Goal: Task Accomplishment & Management: Manage account settings

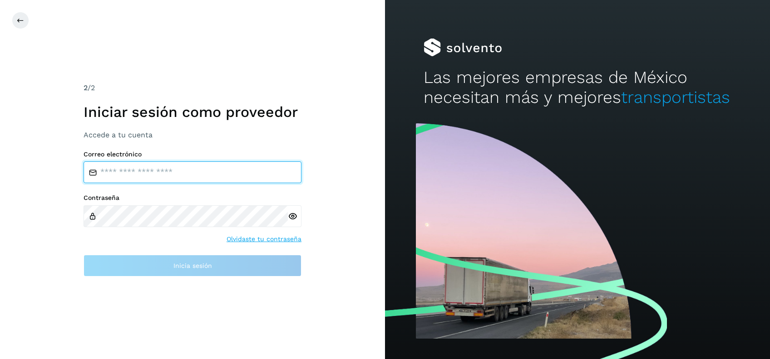
type input "**********"
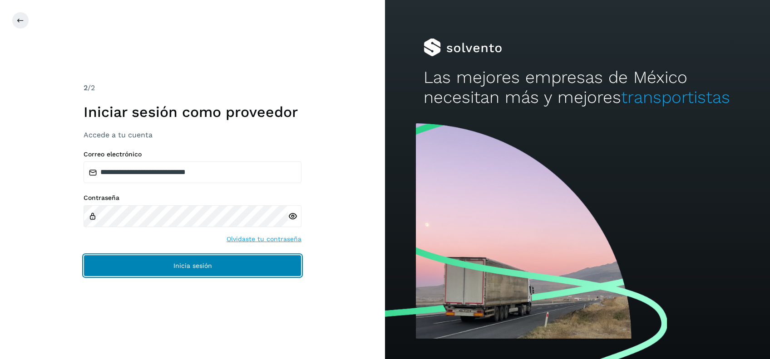
click at [100, 263] on button "Inicia sesión" at bounding box center [192, 266] width 218 height 22
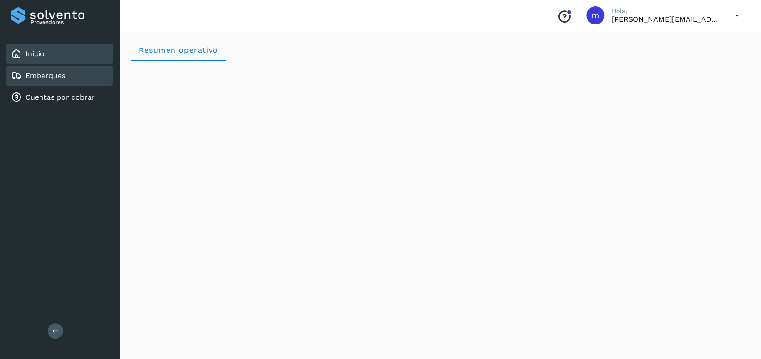
click at [62, 76] on link "Embarques" at bounding box center [45, 75] width 40 height 9
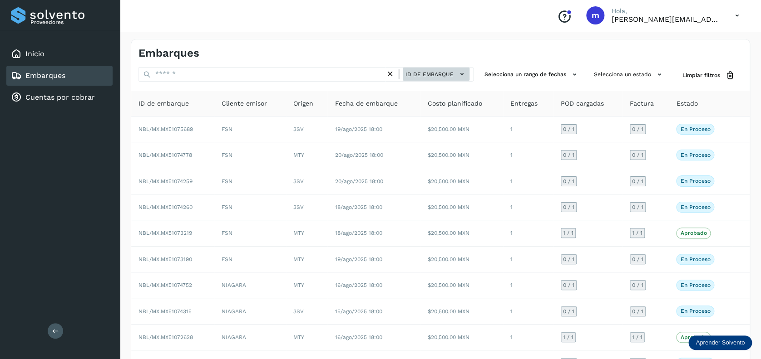
click at [448, 73] on span "ID de embarque" at bounding box center [429, 74] width 48 height 8
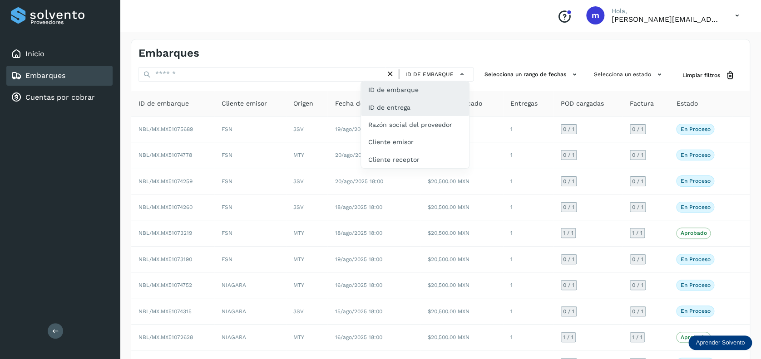
click at [426, 133] on div "ID de entrega" at bounding box center [415, 141] width 108 height 17
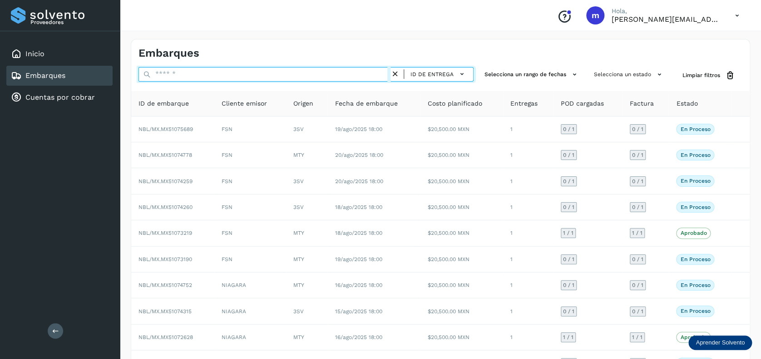
click at [285, 70] on input "text" at bounding box center [264, 74] width 252 height 15
paste input "**********"
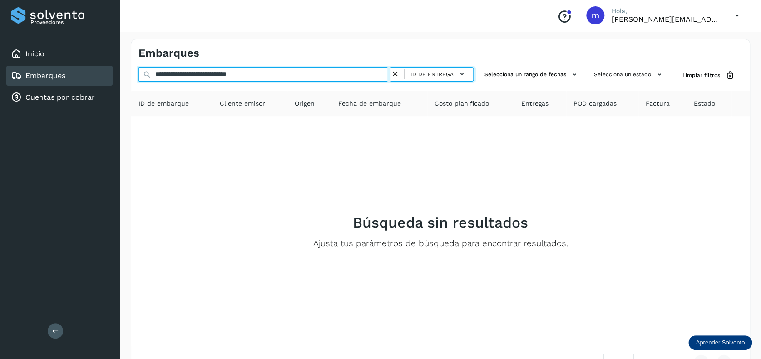
drag, startPoint x: 191, startPoint y: 74, endPoint x: 331, endPoint y: 83, distance: 140.1
click at [331, 83] on div "**********" at bounding box center [305, 75] width 335 height 17
type input "**********"
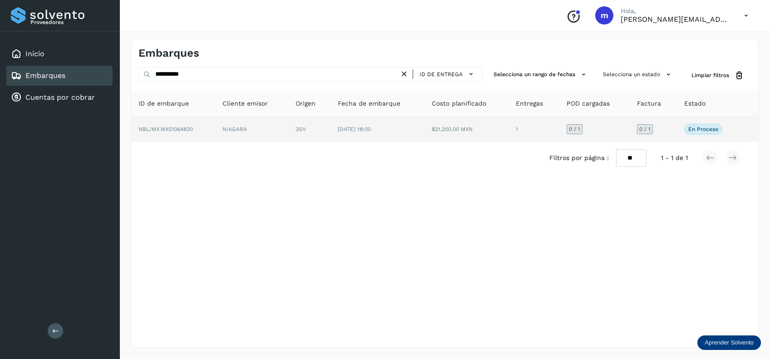
click at [508, 132] on td "$21,200.00 MXN" at bounding box center [533, 129] width 51 height 25
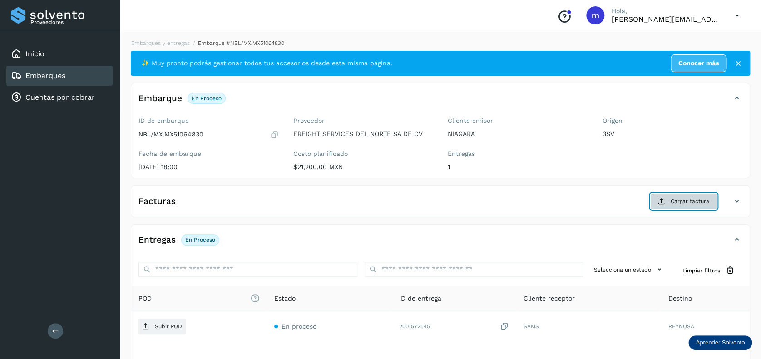
click at [678, 200] on span "Cargar factura" at bounding box center [689, 201] width 39 height 8
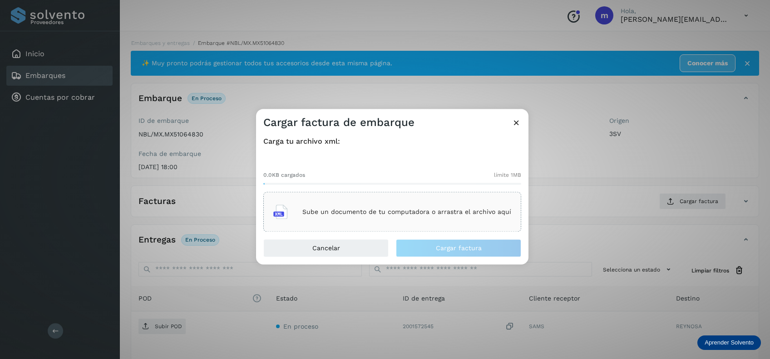
click at [417, 221] on div "Sube un documento de tu computadora o arrastra el archivo aquí" at bounding box center [392, 212] width 238 height 25
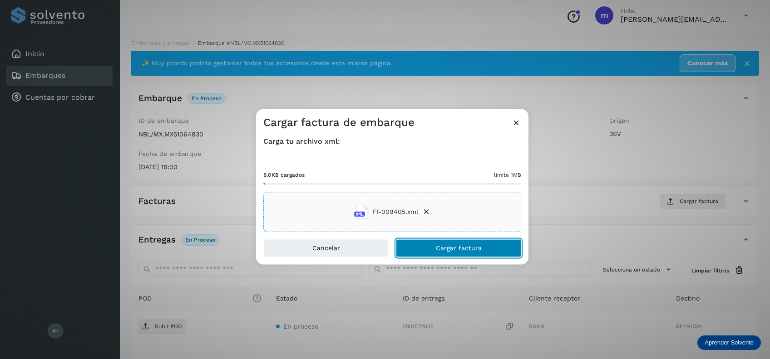
click at [456, 250] on span "Cargar factura" at bounding box center [459, 249] width 46 height 6
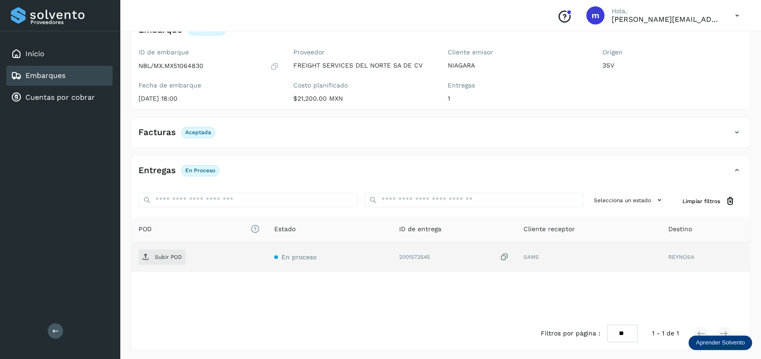
scroll to position [69, 0]
click at [507, 256] on icon at bounding box center [504, 257] width 9 height 10
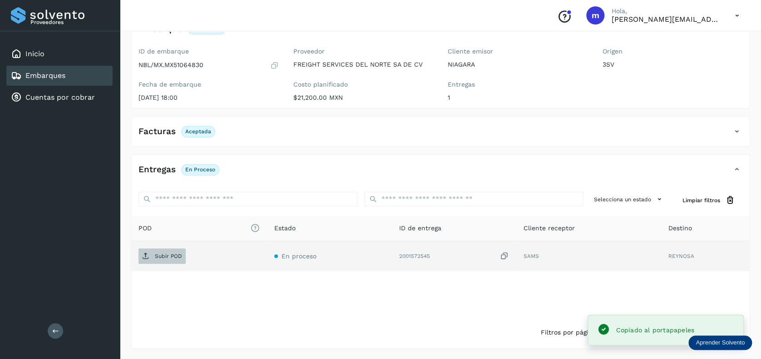
click at [165, 257] on p "Subir POD" at bounding box center [168, 256] width 27 height 6
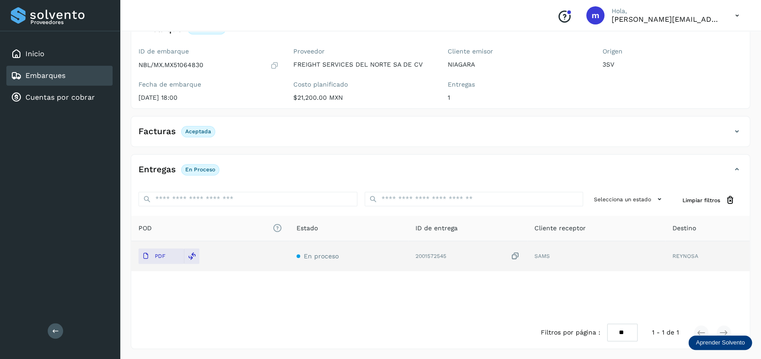
click at [54, 80] on div "Embarques" at bounding box center [38, 75] width 54 height 11
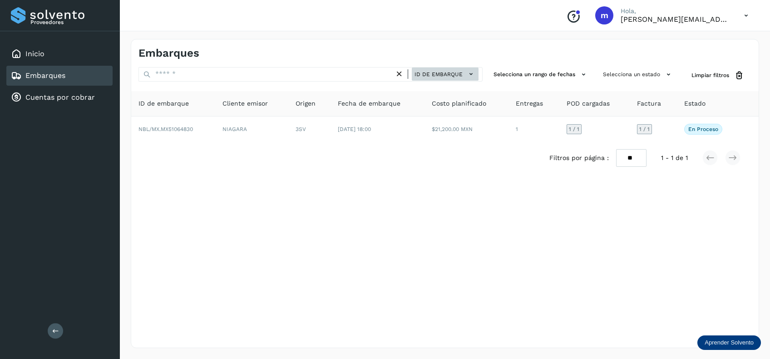
click at [450, 76] on span "ID de embarque" at bounding box center [438, 74] width 48 height 8
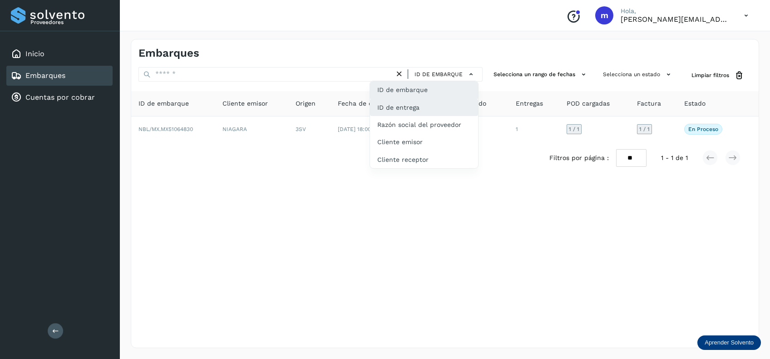
click at [436, 133] on div "ID de entrega" at bounding box center [424, 141] width 108 height 17
type input "**********"
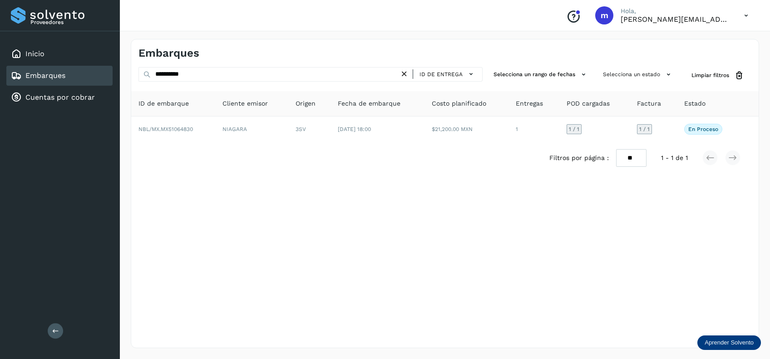
click at [408, 73] on icon at bounding box center [404, 74] width 10 height 10
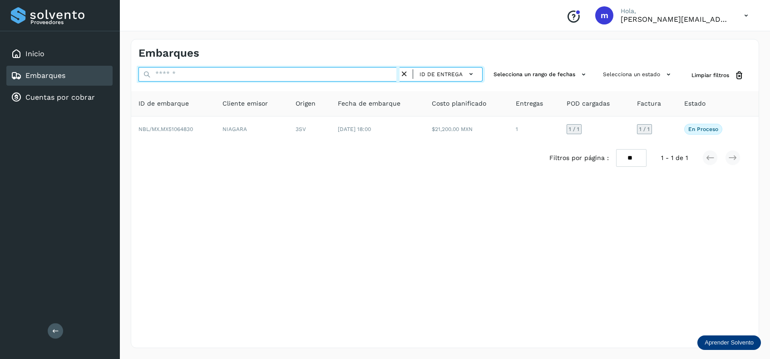
click at [311, 72] on input "text" at bounding box center [268, 74] width 261 height 15
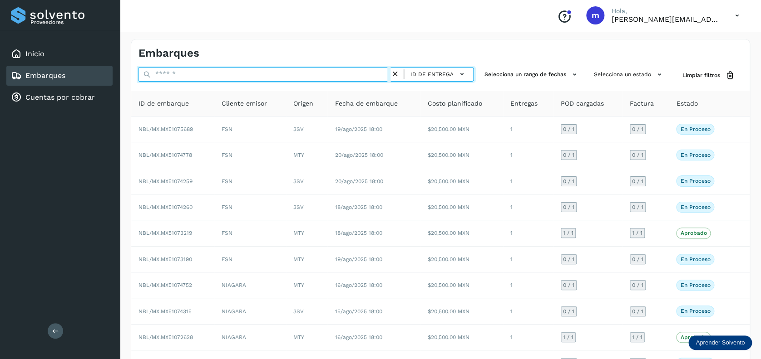
paste input "**********"
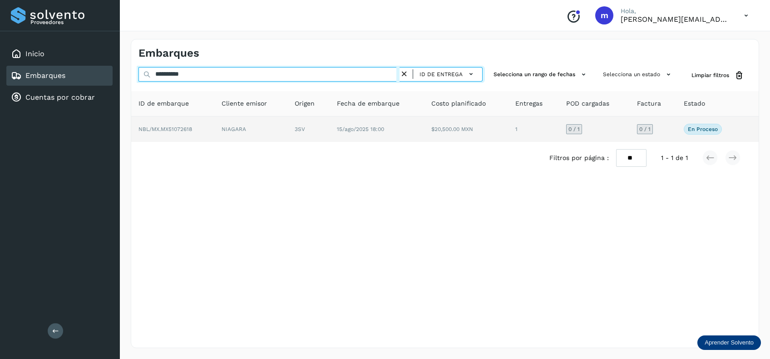
type input "**********"
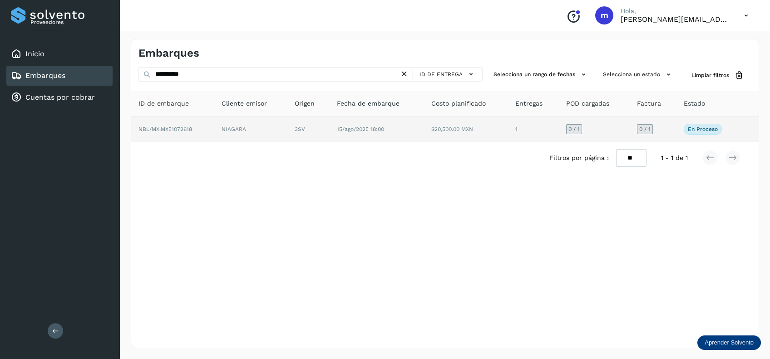
click at [424, 129] on td "15/ago/2025 18:00" at bounding box center [466, 129] width 84 height 25
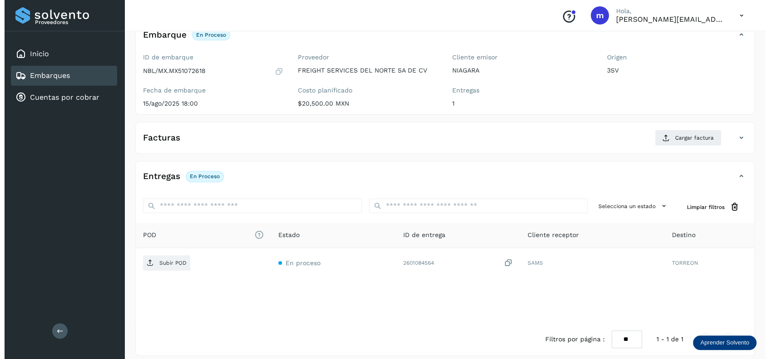
scroll to position [70, 0]
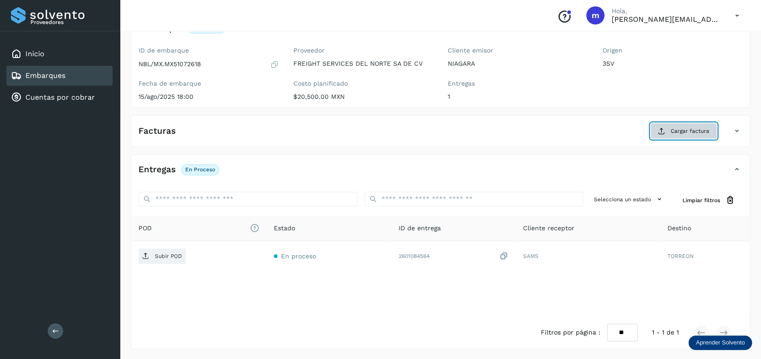
click at [700, 129] on span "Cargar factura" at bounding box center [689, 131] width 39 height 8
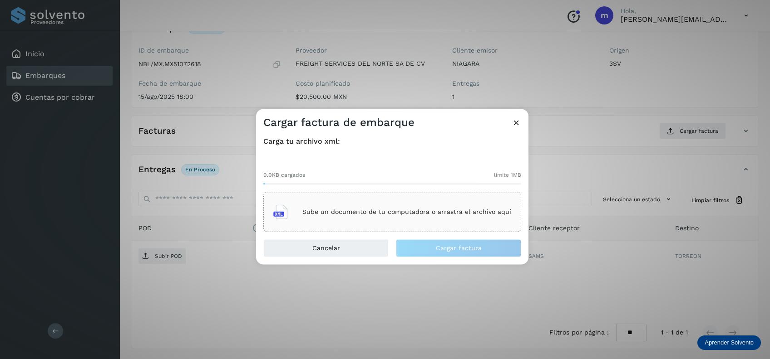
click at [394, 212] on p "Sube un documento de tu computadora o arrastra el archivo aquí" at bounding box center [406, 212] width 209 height 8
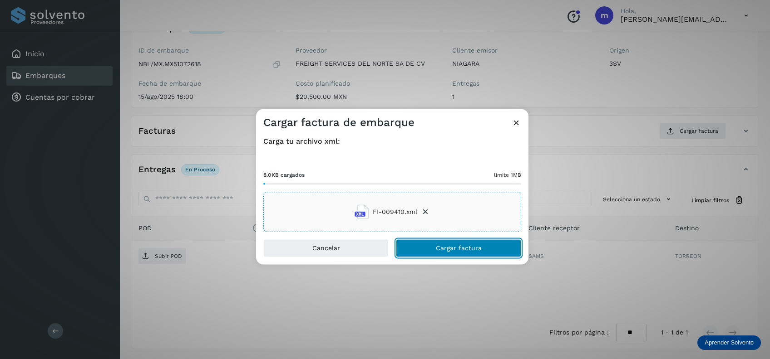
click at [469, 250] on span "Cargar factura" at bounding box center [459, 249] width 46 height 6
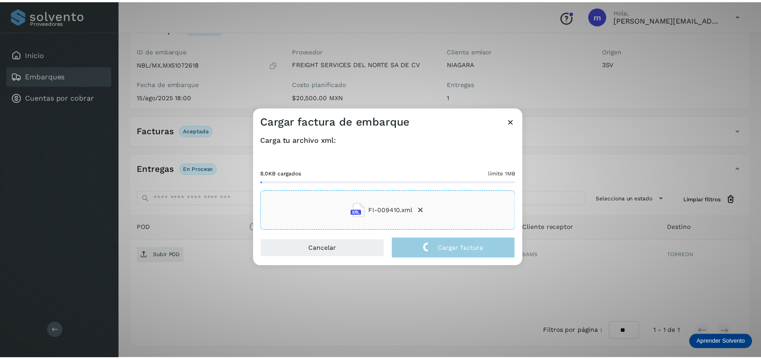
scroll to position [69, 0]
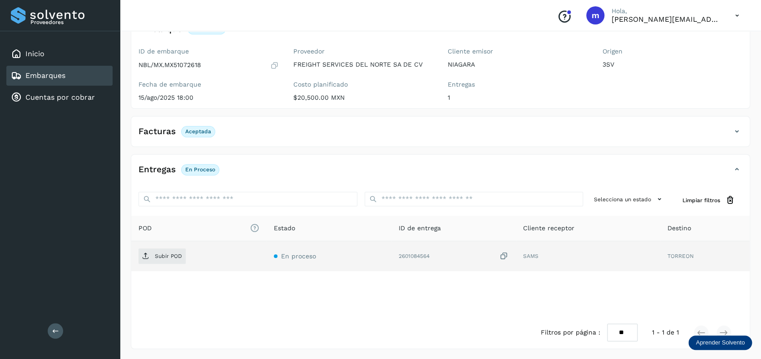
click at [505, 254] on icon at bounding box center [503, 257] width 9 height 10
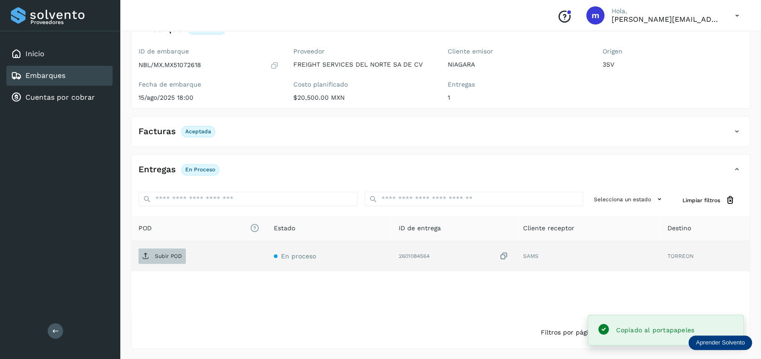
click at [163, 256] on p "Subir POD" at bounding box center [168, 256] width 27 height 6
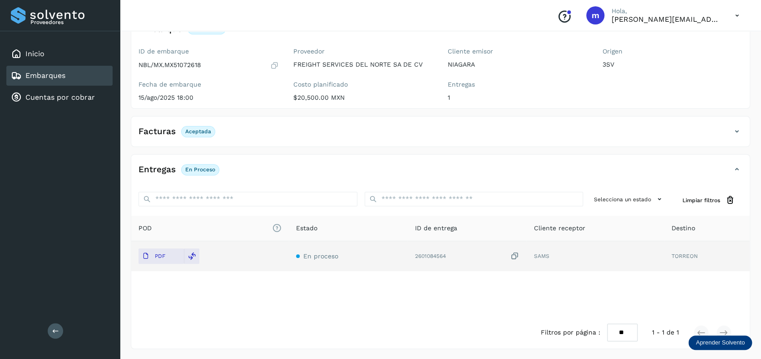
click at [44, 75] on link "Embarques" at bounding box center [45, 75] width 40 height 9
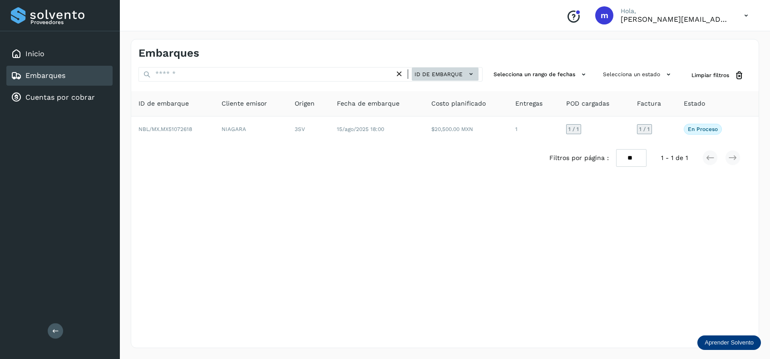
click at [452, 75] on span "ID de embarque" at bounding box center [438, 74] width 48 height 8
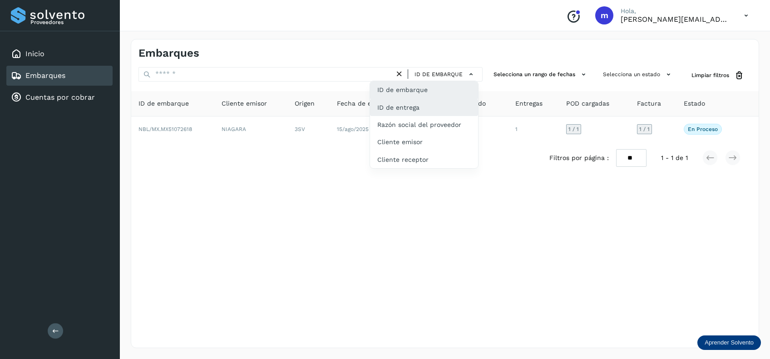
click at [442, 133] on div "ID de entrega" at bounding box center [424, 141] width 108 height 17
type input "**********"
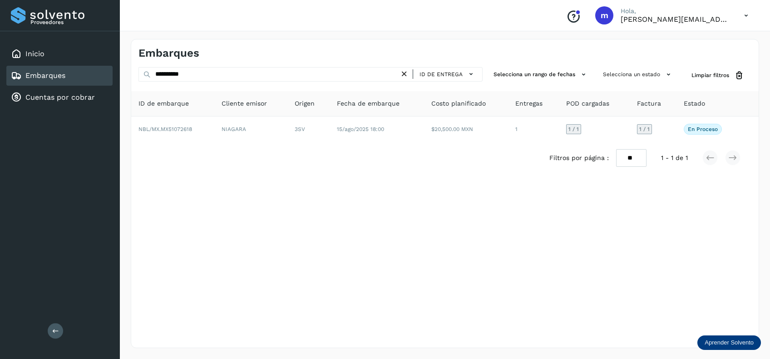
click at [405, 75] on icon at bounding box center [404, 74] width 10 height 10
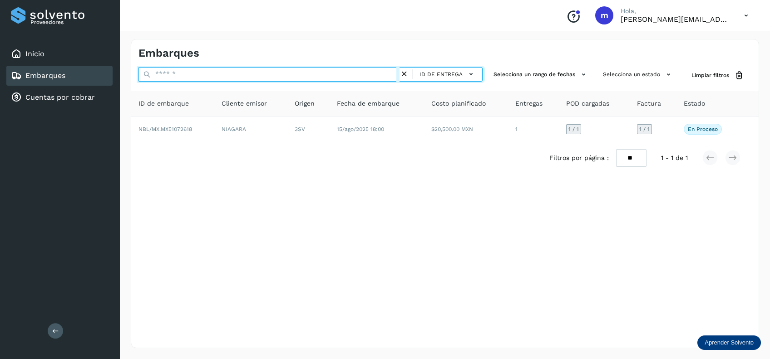
click at [243, 75] on input "text" at bounding box center [268, 74] width 261 height 15
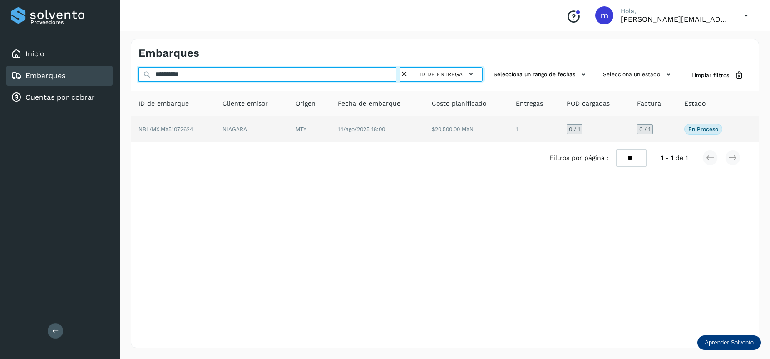
type input "**********"
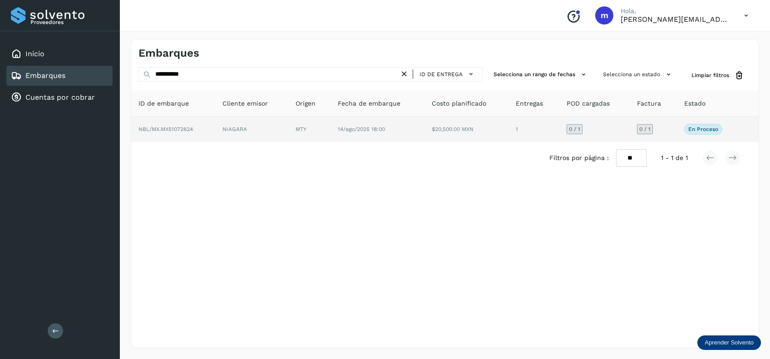
click at [288, 138] on td "NIAGARA" at bounding box center [309, 129] width 42 height 25
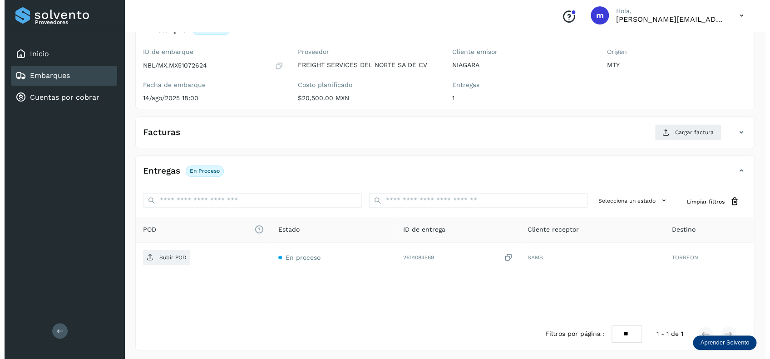
scroll to position [70, 0]
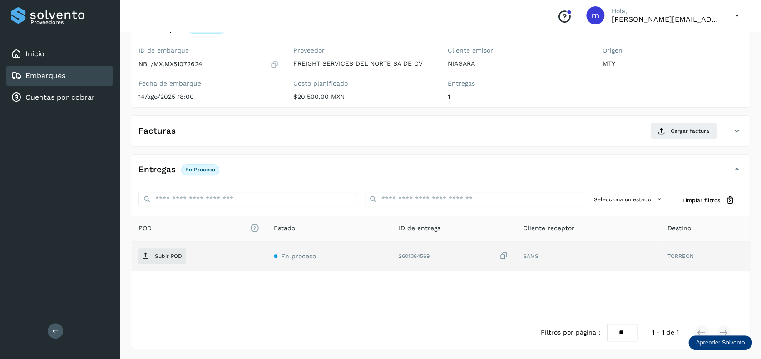
click at [506, 256] on icon at bounding box center [503, 257] width 9 height 10
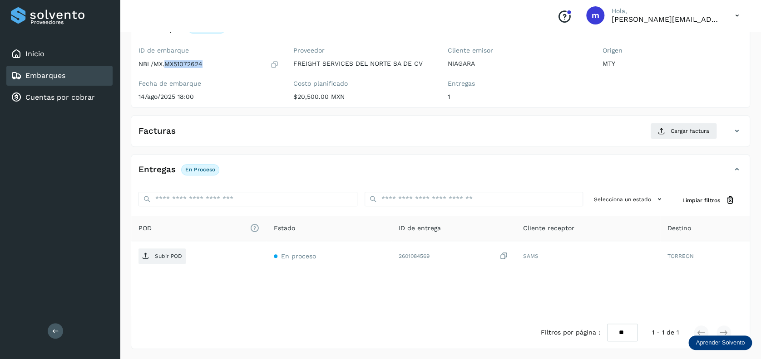
drag, startPoint x: 165, startPoint y: 62, endPoint x: 202, endPoint y: 64, distance: 37.3
click at [202, 64] on div "NBL/MX.MX51072624" at bounding box center [208, 64] width 140 height 9
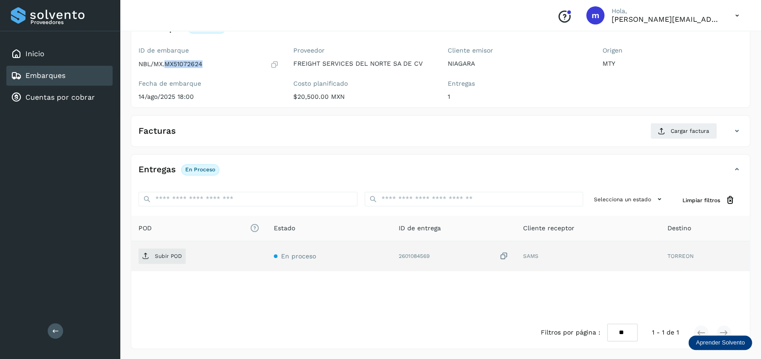
copy p "MX51072624"
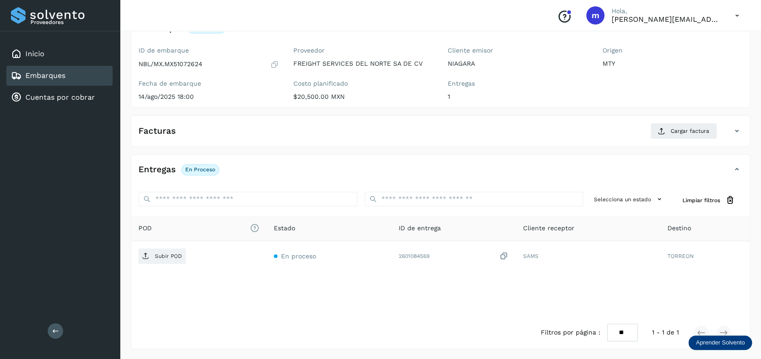
click at [323, 294] on div "POD El tamaño máximo de archivo es de 20 Mb. Estado ID de entrega Cliente recep…" at bounding box center [440, 266] width 618 height 101
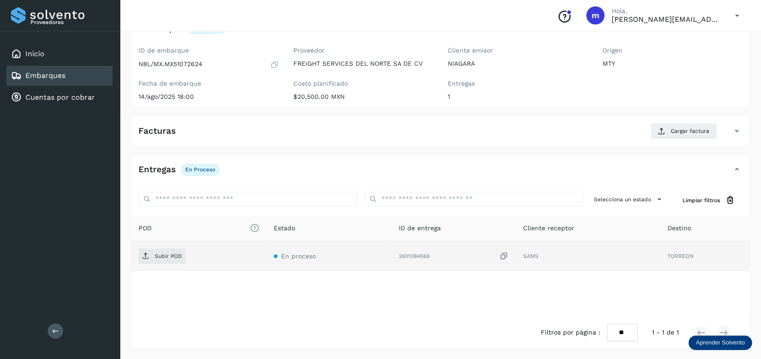
click at [505, 255] on icon at bounding box center [503, 257] width 9 height 10
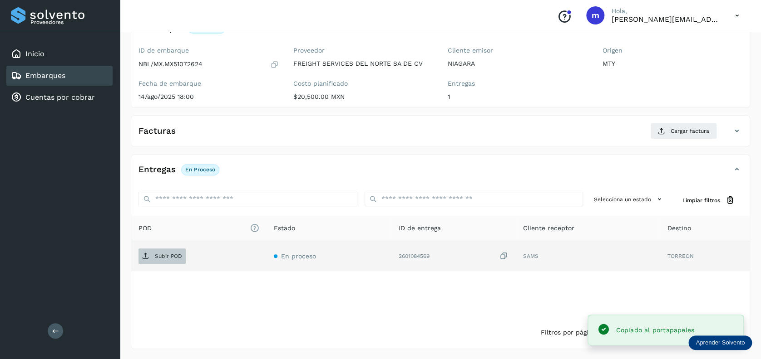
click at [155, 253] on p "Subir POD" at bounding box center [168, 256] width 27 height 6
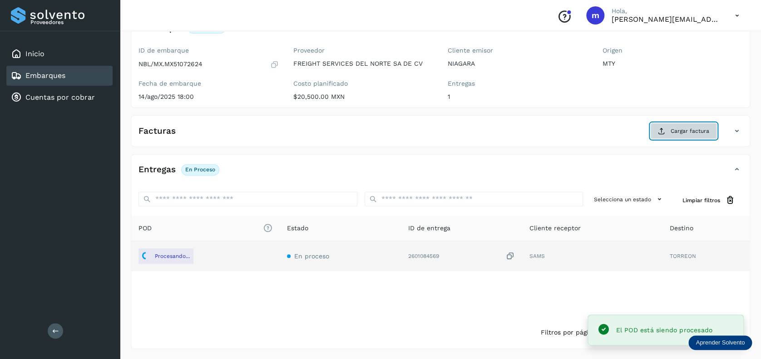
click at [683, 132] on span "Cargar factura" at bounding box center [689, 131] width 39 height 8
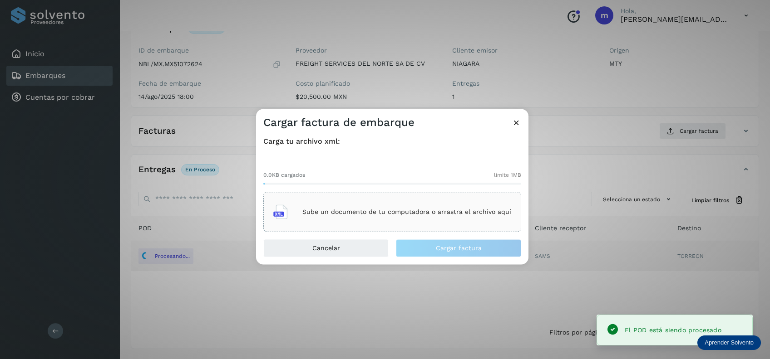
click at [449, 213] on p "Sube un documento de tu computadora o arrastra el archivo aquí" at bounding box center [406, 212] width 209 height 8
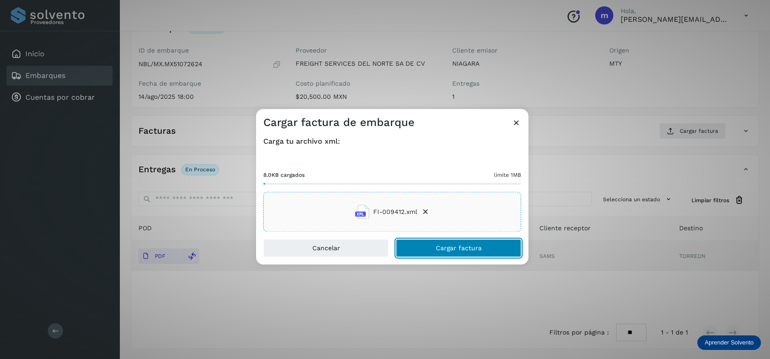
click at [457, 248] on span "Cargar factura" at bounding box center [459, 249] width 46 height 6
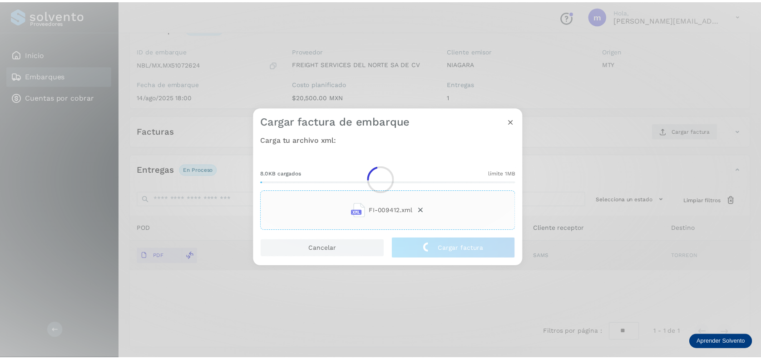
scroll to position [69, 0]
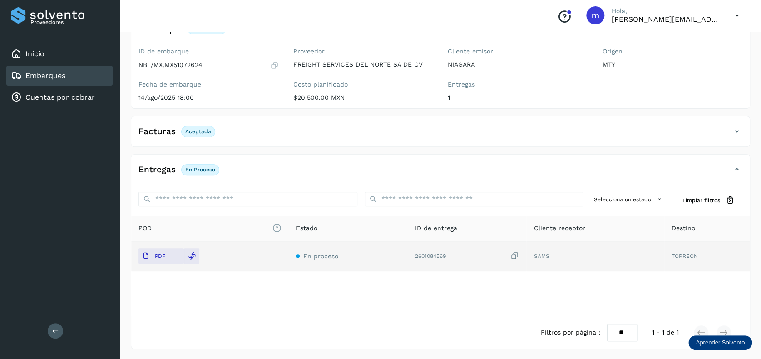
click at [61, 74] on link "Embarques" at bounding box center [45, 75] width 40 height 9
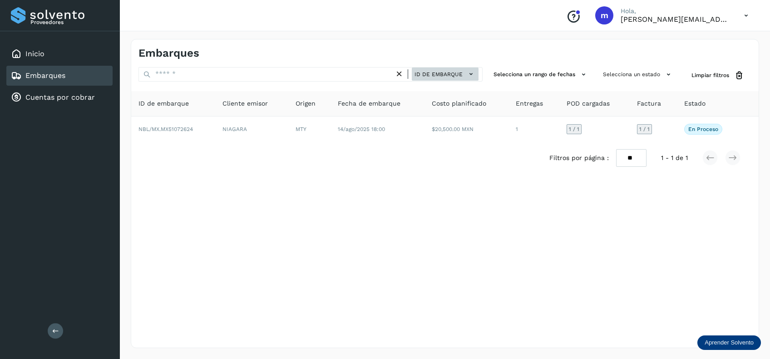
click at [447, 76] on span "ID de embarque" at bounding box center [438, 74] width 48 height 8
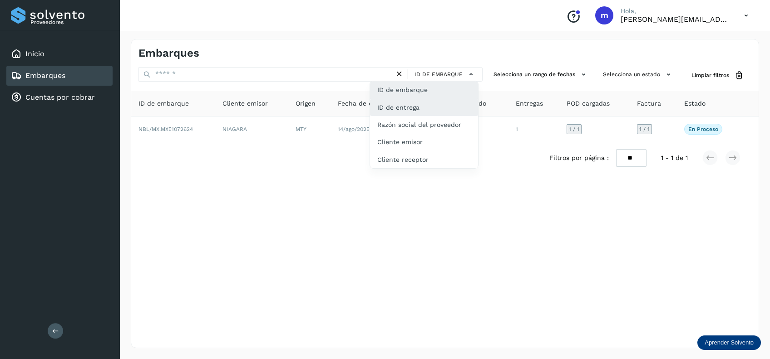
click at [434, 133] on div "ID de entrega" at bounding box center [424, 141] width 108 height 17
type input "**********"
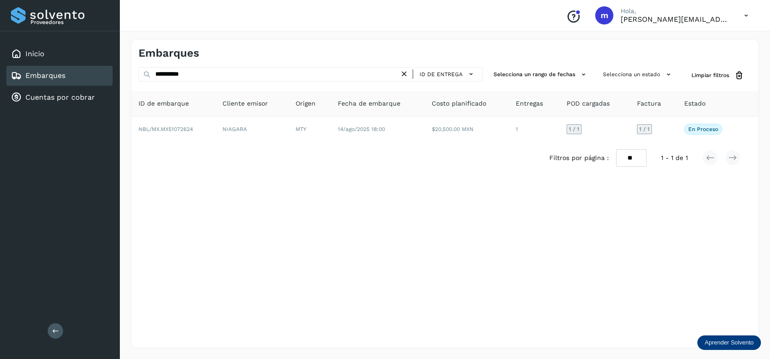
click at [404, 73] on icon at bounding box center [404, 74] width 10 height 10
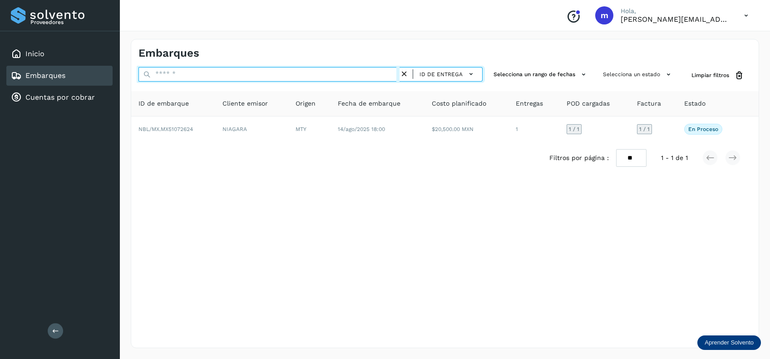
click at [300, 74] on input "text" at bounding box center [268, 74] width 261 height 15
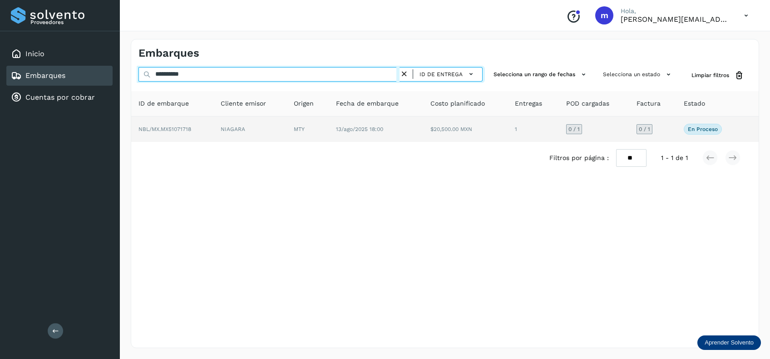
type input "**********"
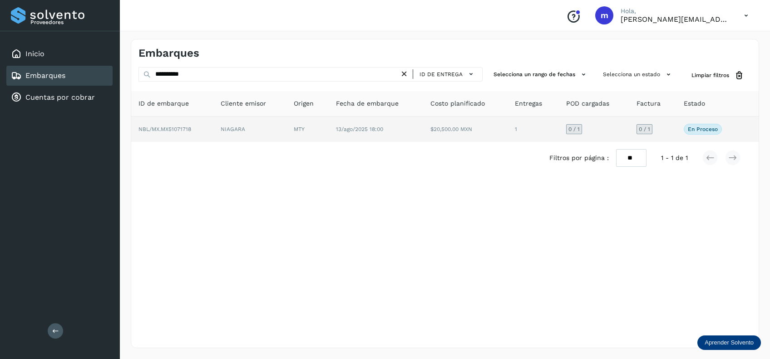
click at [329, 124] on td "MTY" at bounding box center [376, 129] width 94 height 25
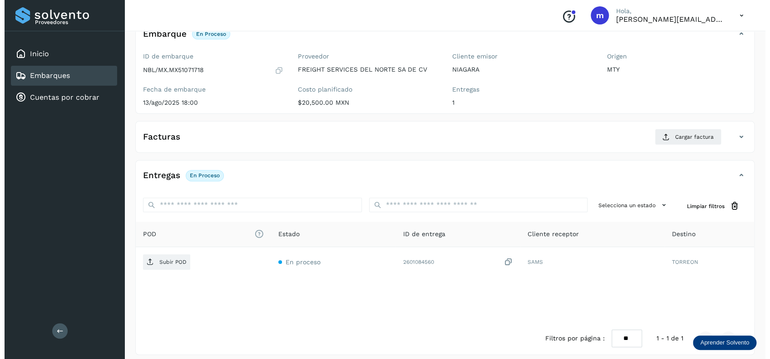
scroll to position [70, 0]
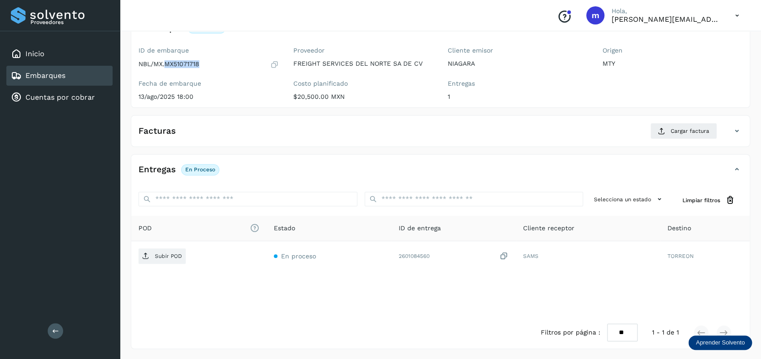
drag, startPoint x: 165, startPoint y: 62, endPoint x: 204, endPoint y: 64, distance: 39.6
click at [204, 64] on div "NBL/MX.MX51071718" at bounding box center [208, 64] width 140 height 9
copy p "MX51071718"
click at [436, 315] on div "POD El tamaño máximo de archivo es de 20 Mb. Estado ID de entrega Cliente recep…" at bounding box center [440, 266] width 618 height 101
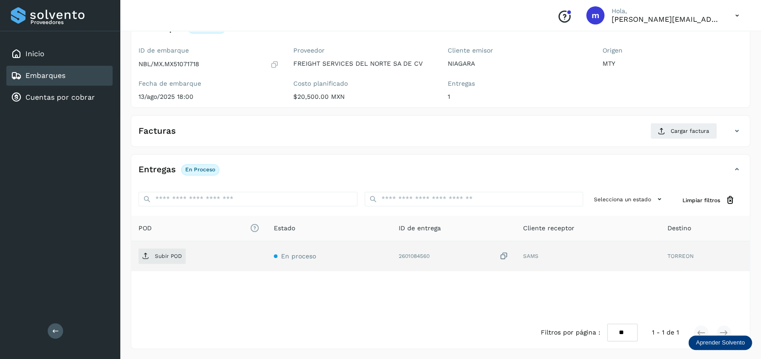
click at [505, 258] on icon at bounding box center [503, 257] width 9 height 10
click at [505, 255] on icon at bounding box center [503, 257] width 9 height 10
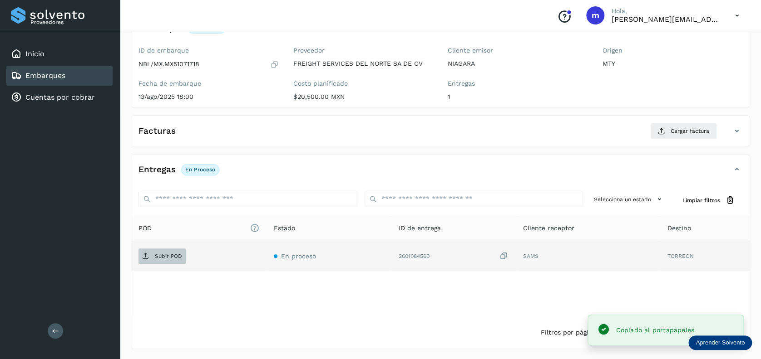
click at [160, 257] on p "Subir POD" at bounding box center [168, 256] width 27 height 6
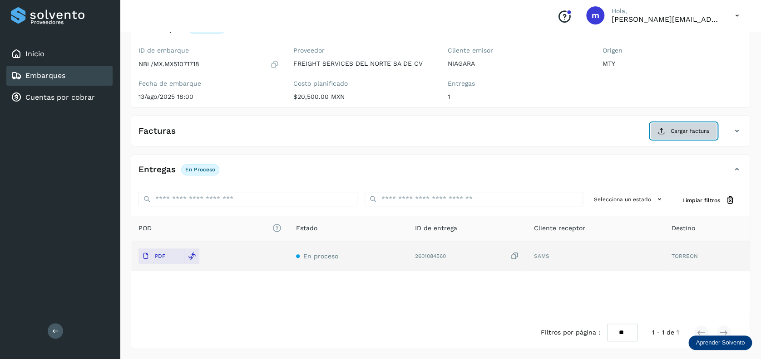
click at [695, 128] on span "Cargar factura" at bounding box center [689, 131] width 39 height 8
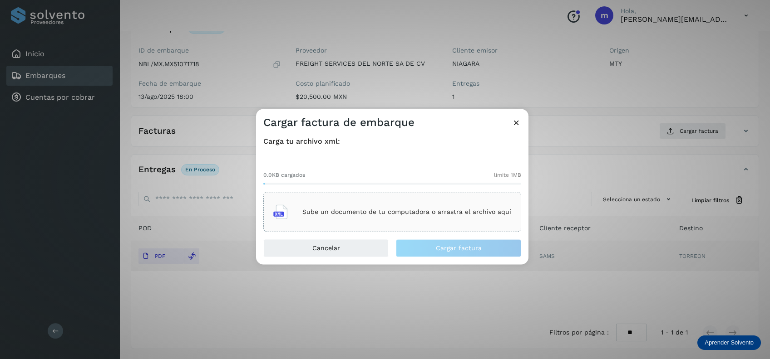
click at [378, 211] on p "Sube un documento de tu computadora o arrastra el archivo aquí" at bounding box center [406, 212] width 209 height 8
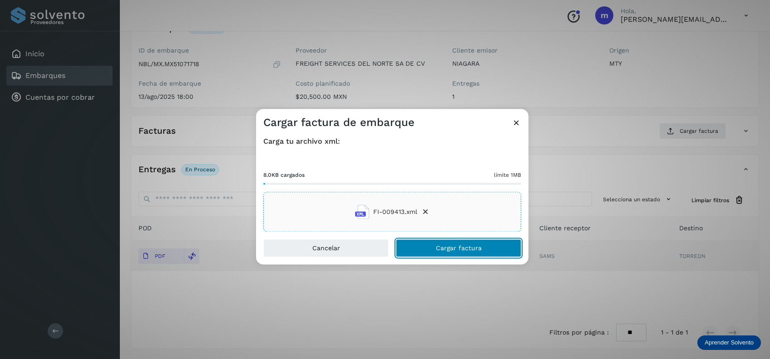
click at [486, 246] on button "Cargar factura" at bounding box center [458, 249] width 125 height 18
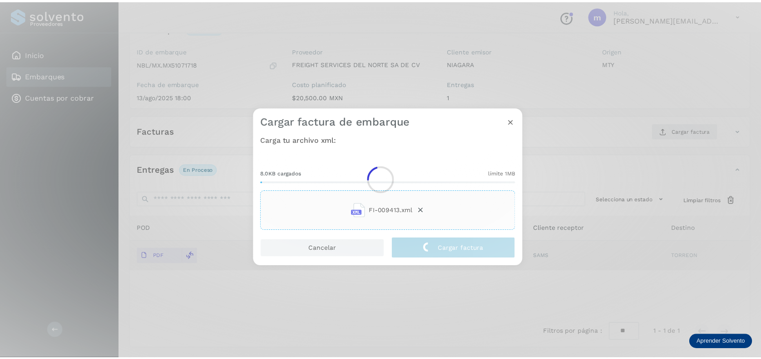
scroll to position [69, 0]
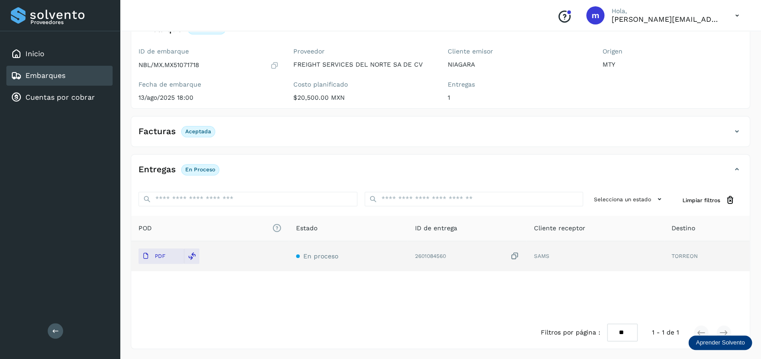
click at [77, 76] on div "Embarques" at bounding box center [59, 76] width 106 height 20
